Goal: Task Accomplishment & Management: Use online tool/utility

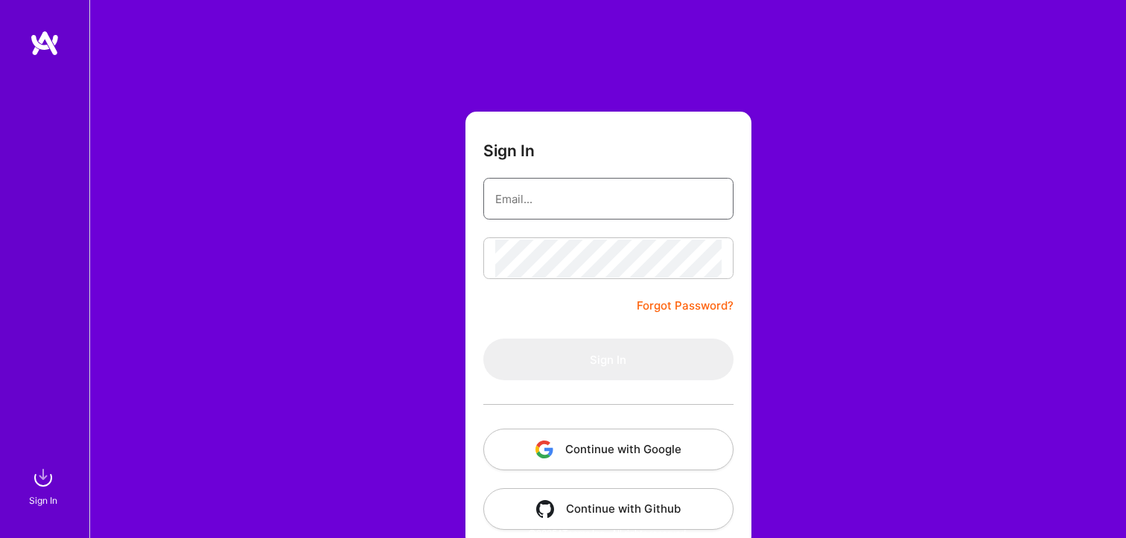
click at [540, 202] on input "email" at bounding box center [608, 199] width 226 height 38
type input "[EMAIL_ADDRESS][DOMAIN_NAME]"
click at [625, 434] on button "Continue with Google" at bounding box center [608, 450] width 250 height 42
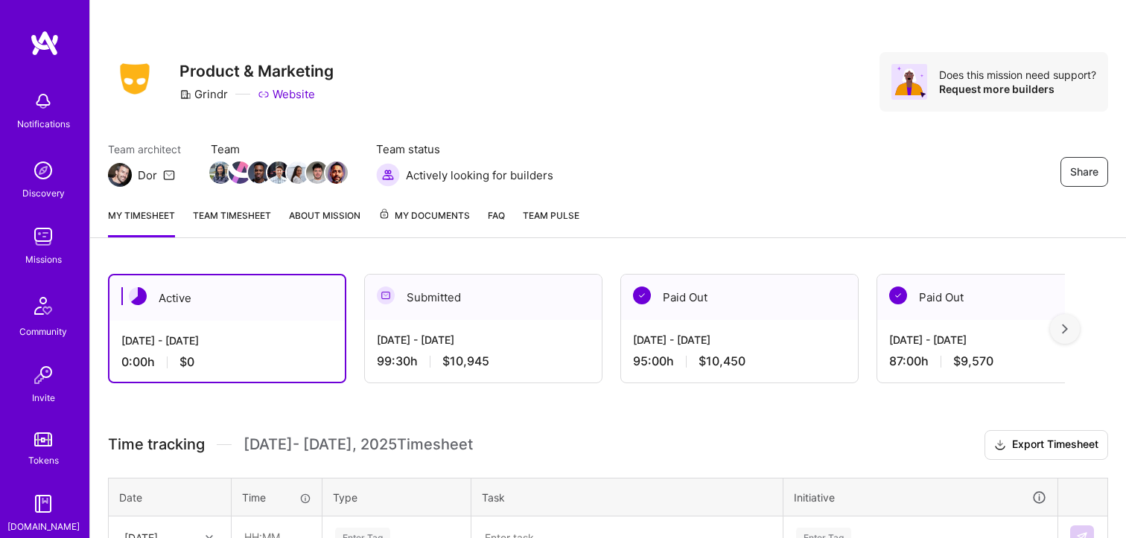
click at [306, 331] on div "[DATE] - [DATE] 0:00 h $0" at bounding box center [226, 351] width 235 height 61
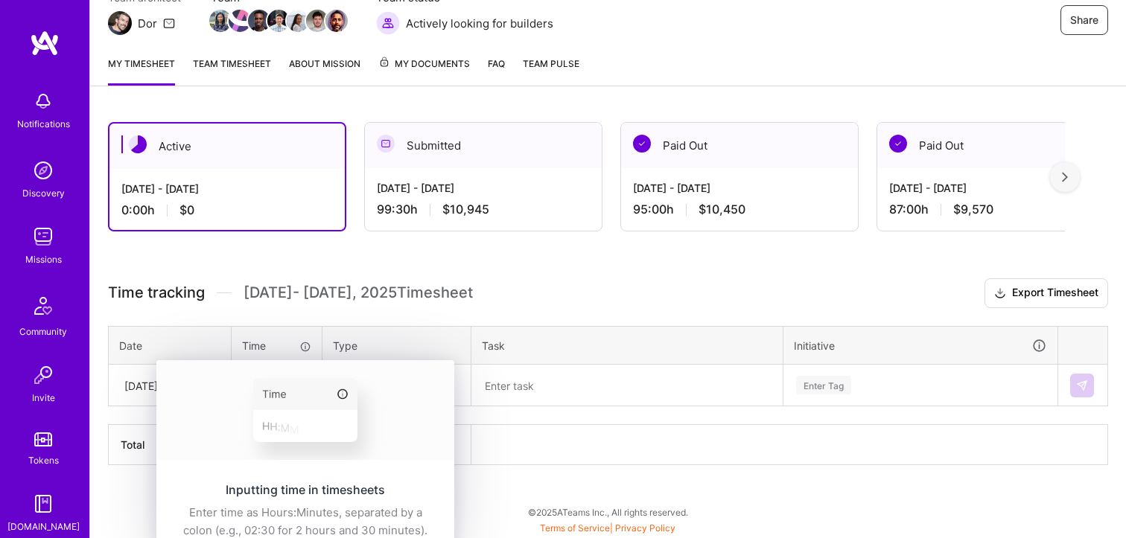
scroll to position [151, 0]
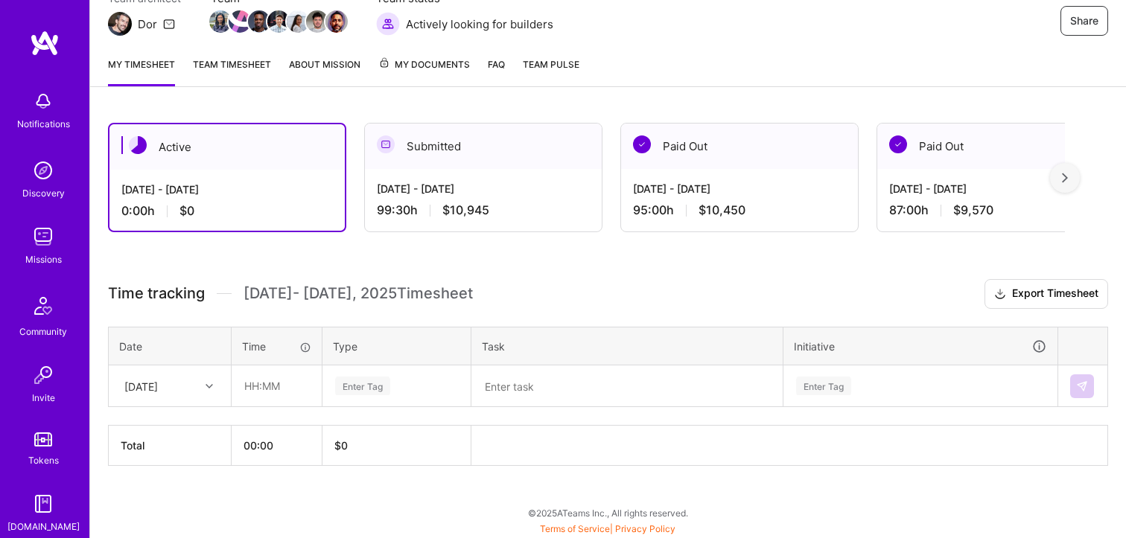
click at [210, 389] on div at bounding box center [211, 386] width 23 height 19
click at [254, 392] on input "text" at bounding box center [276, 385] width 89 height 39
type input "08:00"
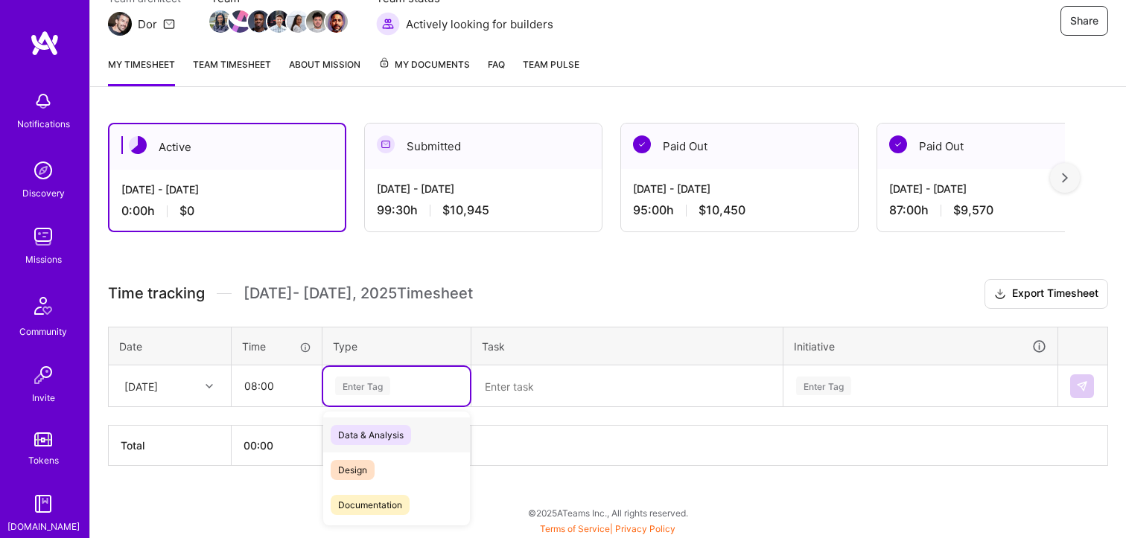
click at [356, 377] on div "Enter Tag" at bounding box center [362, 385] width 55 height 23
click at [406, 509] on div "Marketing" at bounding box center [396, 522] width 147 height 35
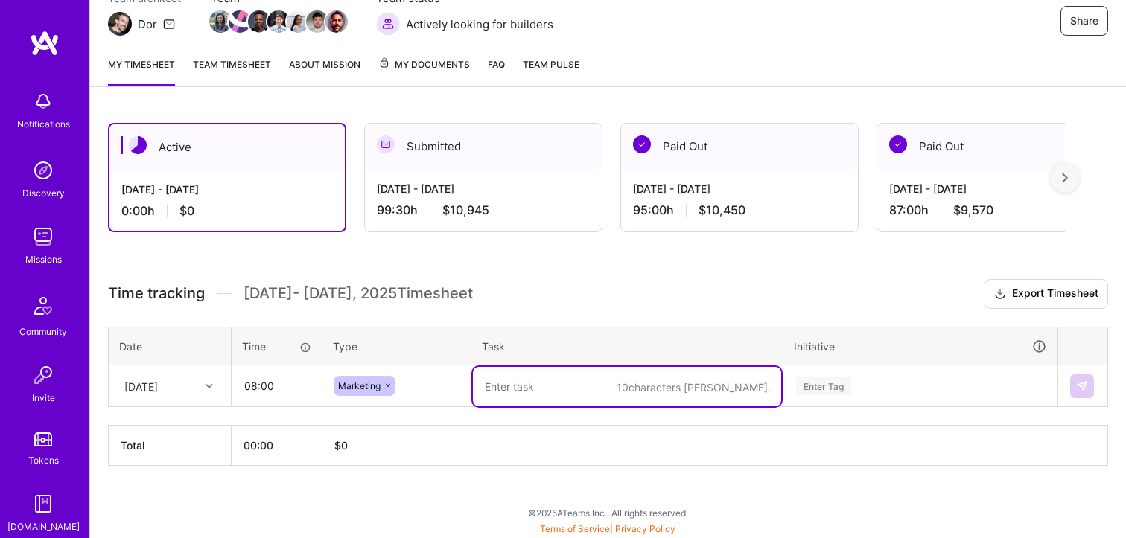
click at [555, 373] on textarea at bounding box center [627, 386] width 308 height 39
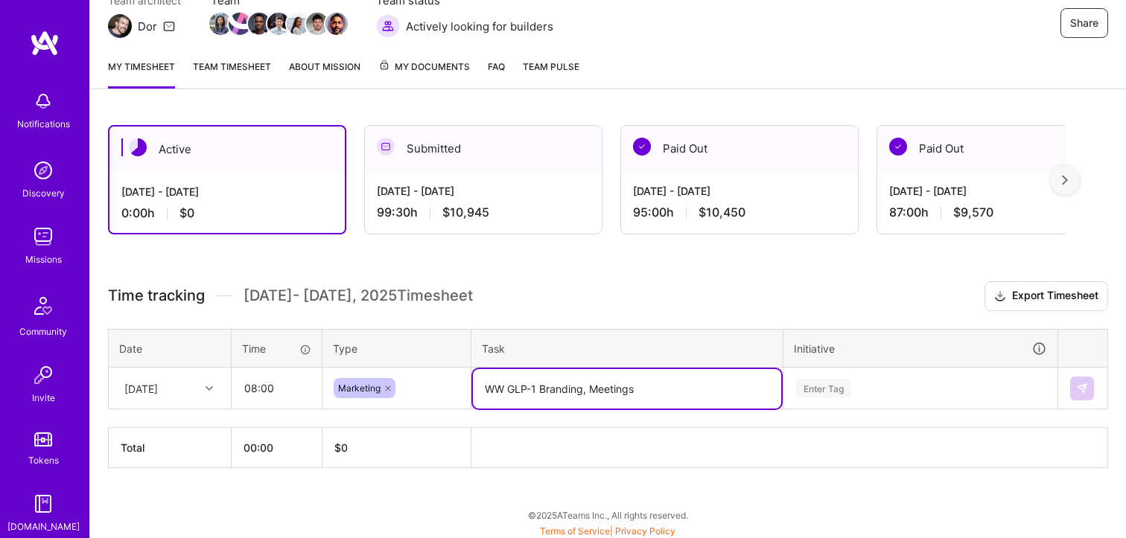
type textarea "WW GLP-1 Branding, Meetings"
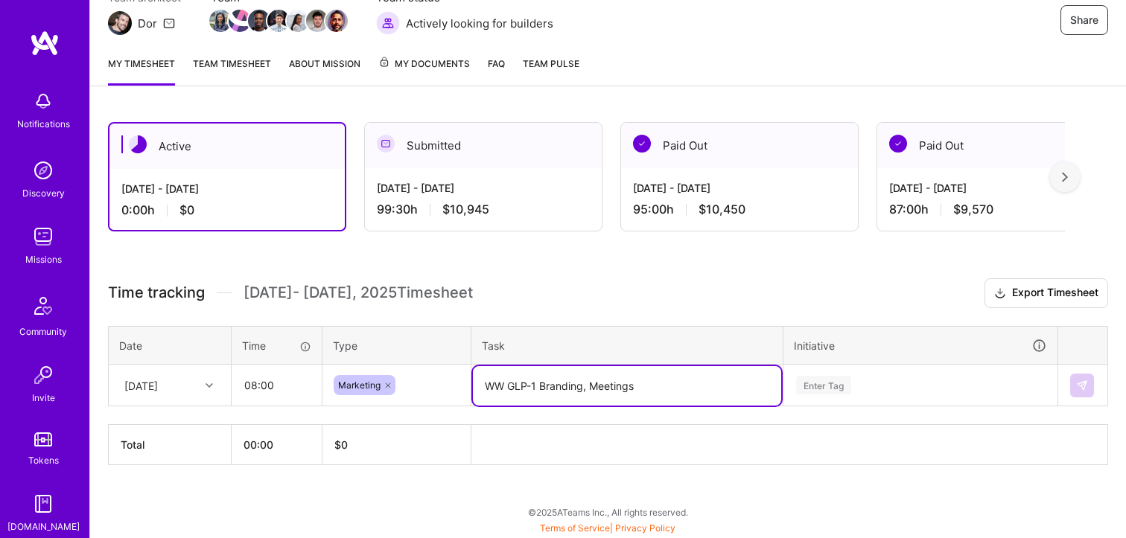
click at [957, 392] on div "Enter Tag" at bounding box center [920, 385] width 272 height 39
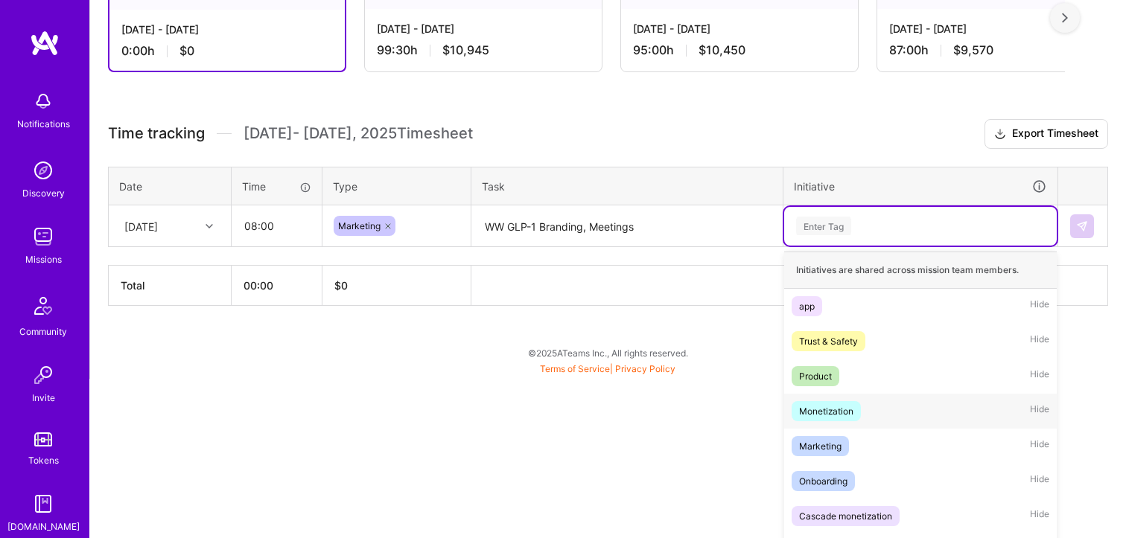
scroll to position [329, 0]
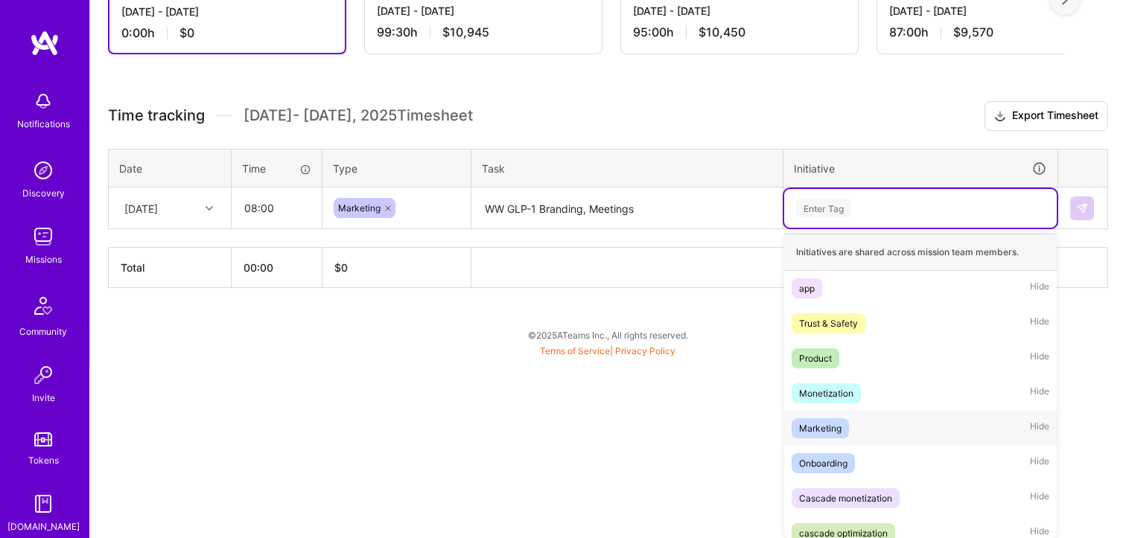
click at [904, 420] on div "Marketing Hide" at bounding box center [920, 428] width 272 height 35
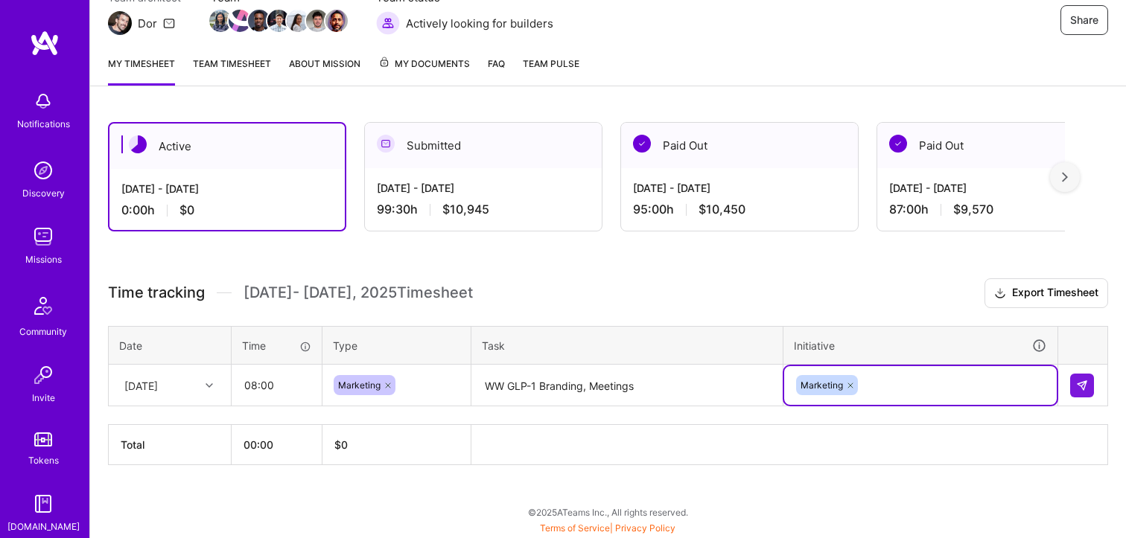
scroll to position [151, 0]
click at [1082, 375] on button at bounding box center [1082, 386] width 24 height 24
